Goal: Task Accomplishment & Management: Complete application form

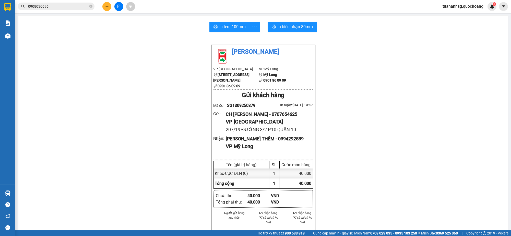
click at [110, 8] on button at bounding box center [107, 6] width 9 height 9
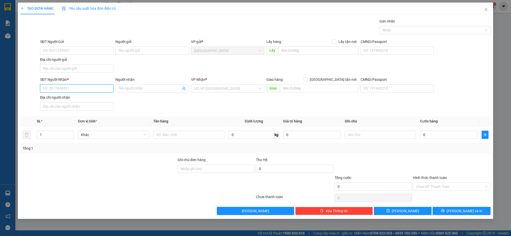
click at [80, 87] on input "SĐT Người Nhận *" at bounding box center [76, 88] width 73 height 8
type input "000000000000"
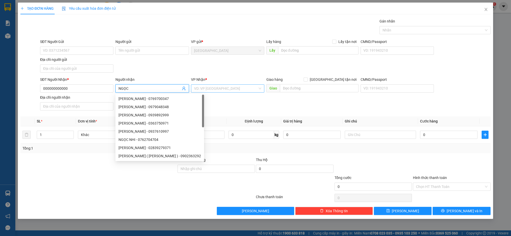
type input "NGỌC"
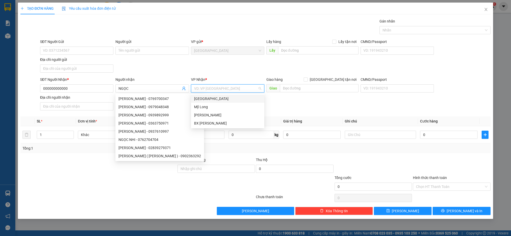
click at [199, 86] on input "search" at bounding box center [226, 89] width 64 height 8
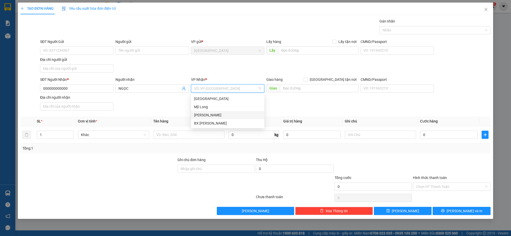
click at [210, 115] on div "[PERSON_NAME]" at bounding box center [227, 115] width 67 height 6
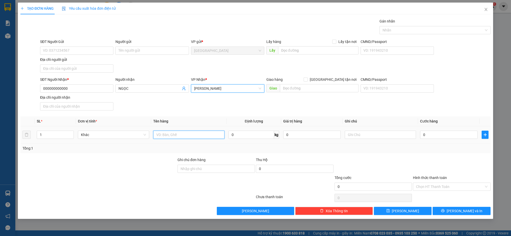
click at [181, 135] on input "text" at bounding box center [188, 135] width 71 height 8
type input "THÙNG"
click at [437, 131] on input "0" at bounding box center [449, 135] width 58 height 8
type input "8"
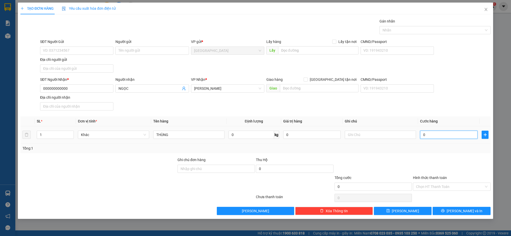
type input "8"
type input "80"
type input "80.000"
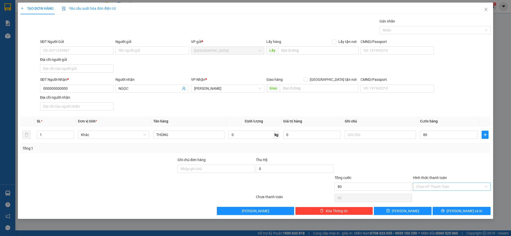
type input "80.000"
click at [433, 183] on input "Hình thức thanh toán" at bounding box center [450, 187] width 68 height 8
click at [430, 197] on div "Tại văn phòng" at bounding box center [452, 197] width 72 height 6
type input "0"
click at [447, 212] on button "[PERSON_NAME] và In" at bounding box center [462, 211] width 58 height 8
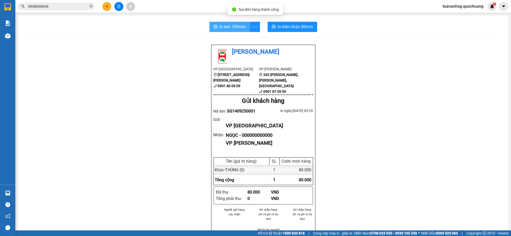
click at [227, 30] on button "In tem 100mm" at bounding box center [230, 27] width 41 height 10
